Goal: Transaction & Acquisition: Download file/media

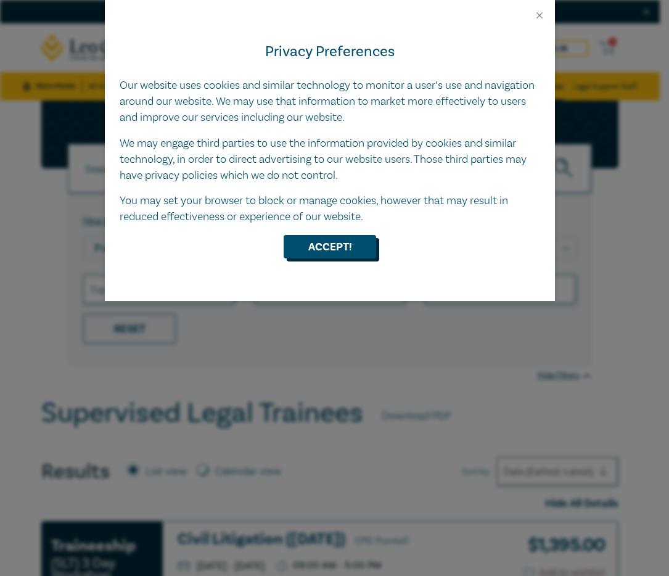
click at [319, 236] on button "Accept!" at bounding box center [330, 246] width 92 height 23
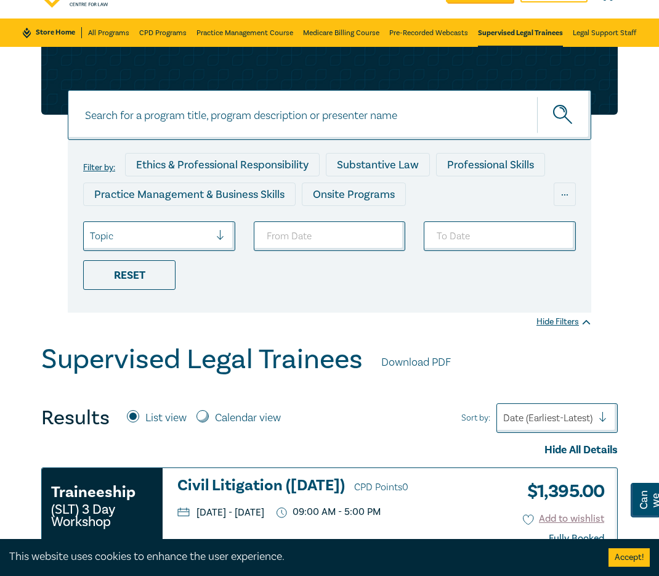
scroll to position [6, 0]
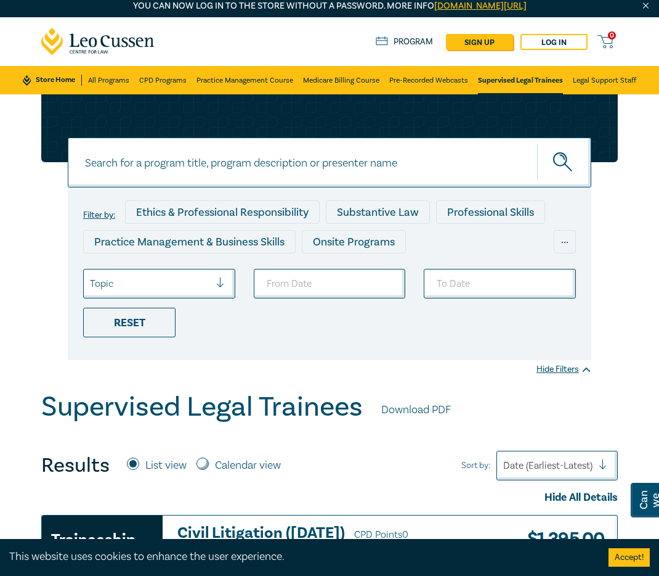
click at [412, 406] on link "Download PDF" at bounding box center [417, 410] width 70 height 16
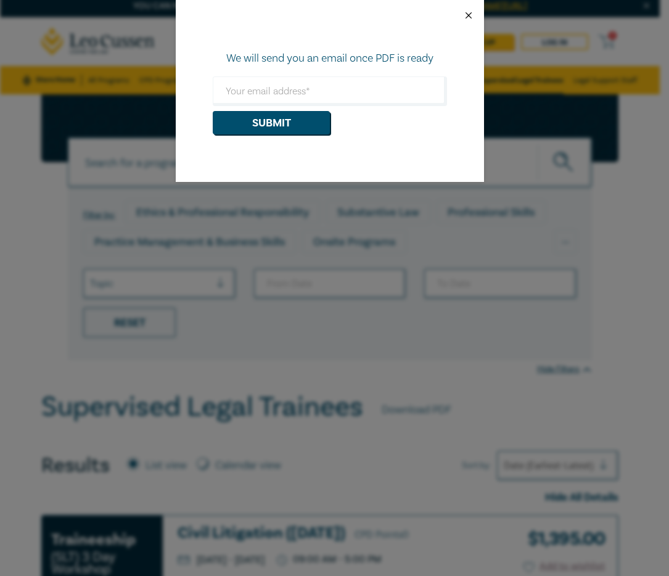
click at [465, 14] on button "Close" at bounding box center [468, 15] width 11 height 11
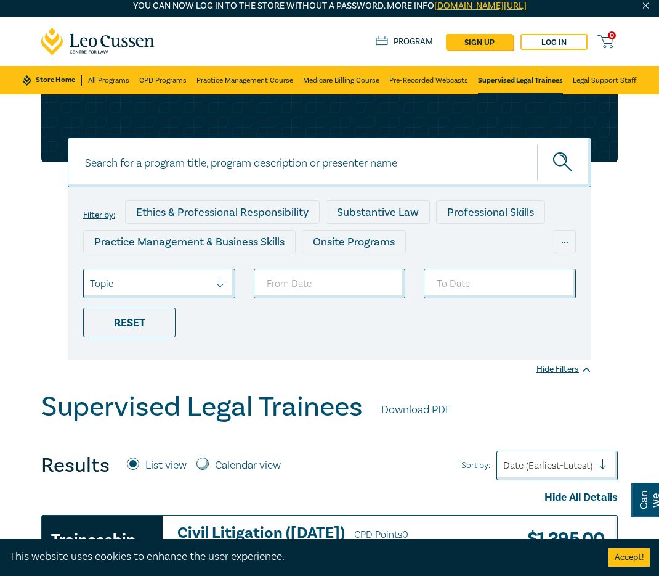
scroll to position [0, 0]
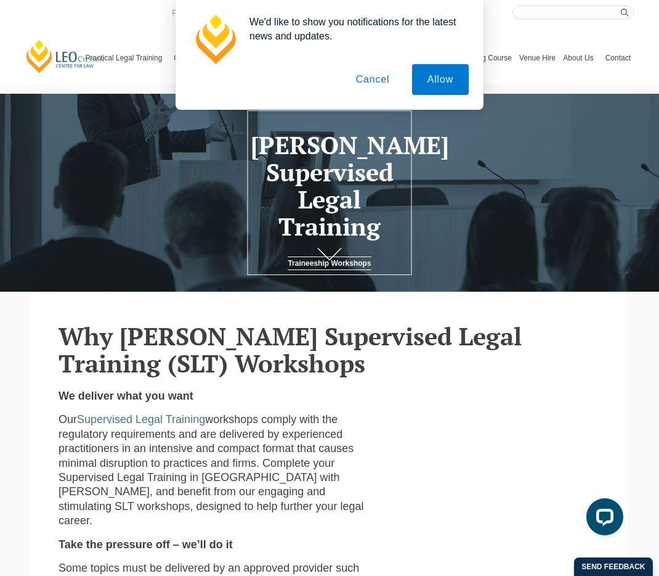
click at [377, 80] on button "Cancel" at bounding box center [373, 79] width 65 height 31
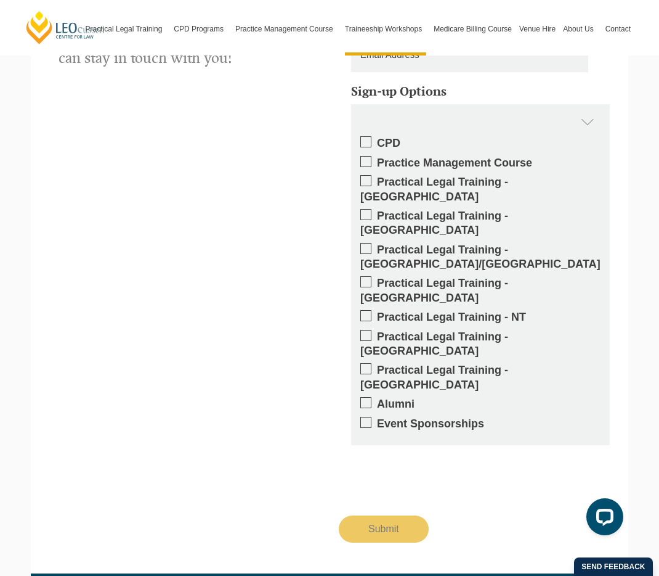
scroll to position [1131, 0]
